Goal: Navigation & Orientation: Find specific page/section

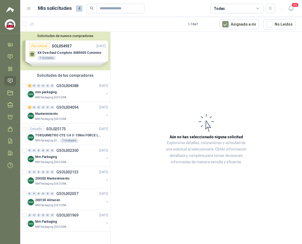
click at [13, 79] on icon at bounding box center [10, 81] width 5 height 4
click at [14, 80] on link "Solicitudes" at bounding box center [10, 81] width 12 height 10
click at [11, 92] on icon at bounding box center [10, 93] width 6 height 6
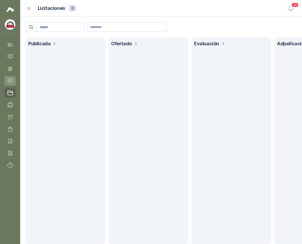
click at [10, 79] on icon at bounding box center [10, 81] width 6 height 6
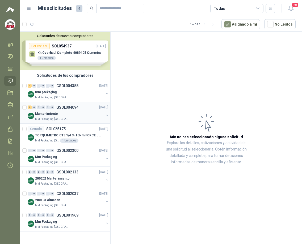
click at [81, 116] on div "Mantenimiento" at bounding box center [69, 114] width 69 height 6
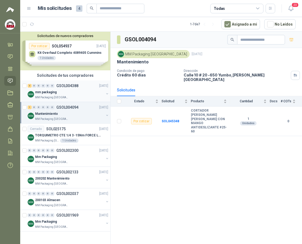
click at [76, 89] on div "mm packaging" at bounding box center [69, 92] width 69 height 6
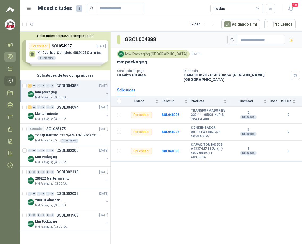
click at [10, 56] on icon at bounding box center [10, 57] width 5 height 4
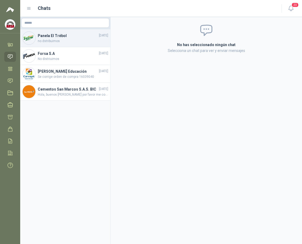
click at [69, 41] on span "no dstribuimos" at bounding box center [73, 41] width 71 height 5
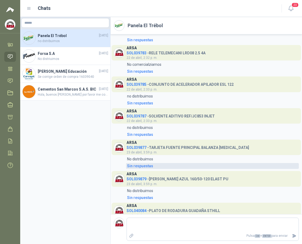
scroll to position [146, 0]
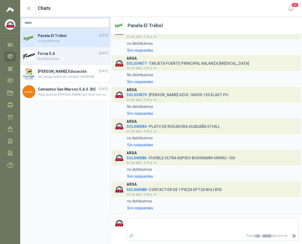
click at [53, 52] on h4 "Forsa S.A" at bounding box center [68, 54] width 60 height 6
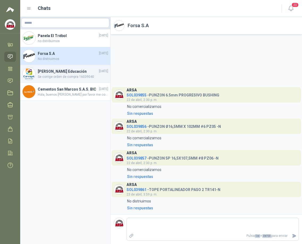
click at [50, 74] on span "Se corrige orden de compra 16039040" at bounding box center [73, 76] width 71 height 5
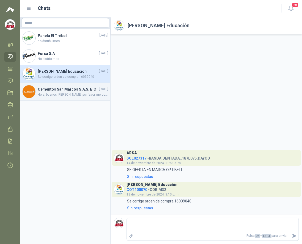
click at [58, 92] on h4 "Cementos San Marcos S.A.S. BIC" at bounding box center [68, 89] width 60 height 6
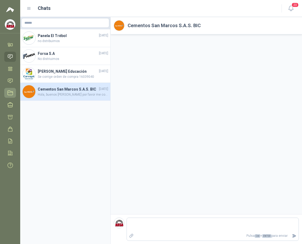
click at [7, 91] on link "Licitaciones" at bounding box center [10, 93] width 12 height 10
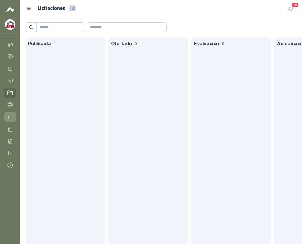
click at [11, 115] on icon at bounding box center [10, 117] width 6 height 6
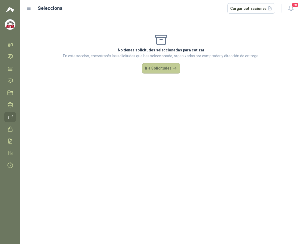
click at [162, 69] on button "Ir a Solicitudes" at bounding box center [161, 68] width 38 height 11
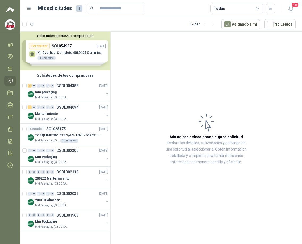
click at [70, 47] on div "Solicitudes de nuevos compradores Por cotizar SOL054937 [DATE] Kit Overhaul Com…" at bounding box center [65, 51] width 90 height 39
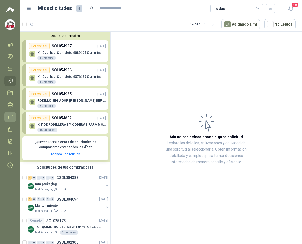
click at [13, 114] on link "Cotizar" at bounding box center [10, 117] width 12 height 10
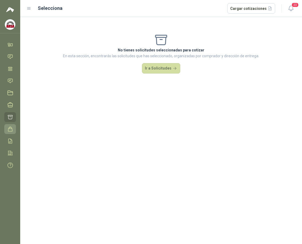
click at [11, 130] on icon at bounding box center [10, 129] width 6 height 6
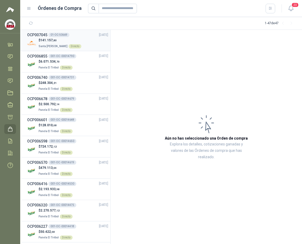
click at [87, 39] on div "$ 141.157 ,80 Santa [PERSON_NAME] Directo" at bounding box center [67, 43] width 81 height 11
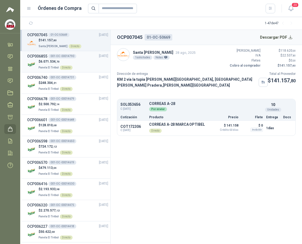
click at [77, 61] on div "$ 6.071.534 ,70 Panela El Trébol Directo" at bounding box center [67, 64] width 81 height 11
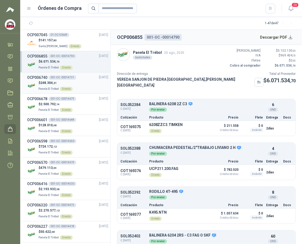
click at [88, 83] on div "$ 248.304 ,21 Panela El Trébol Directo" at bounding box center [67, 85] width 81 height 11
